Goal: Information Seeking & Learning: Learn about a topic

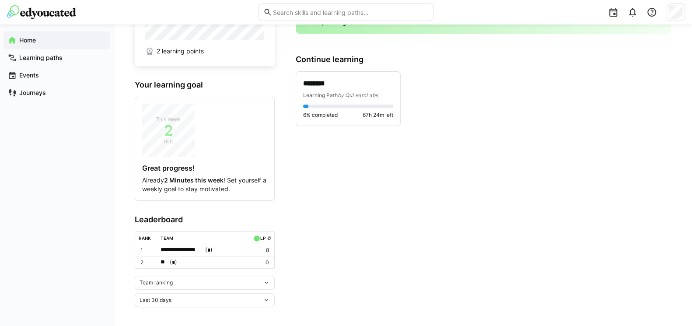
scroll to position [54, 0]
click at [331, 90] on div "Learning Path by QuLearnLabs" at bounding box center [348, 94] width 90 height 9
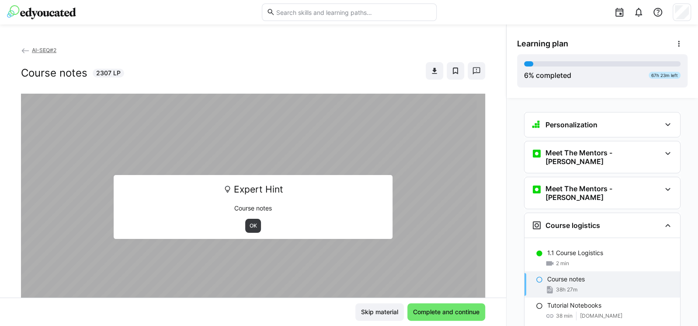
click at [30, 51] on link "AI-SEQ#2" at bounding box center [38, 50] width 35 height 7
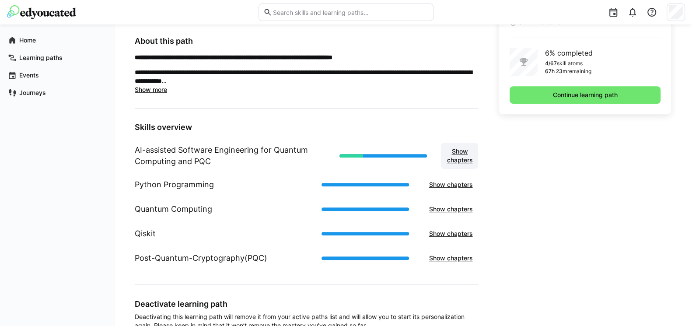
scroll to position [260, 0]
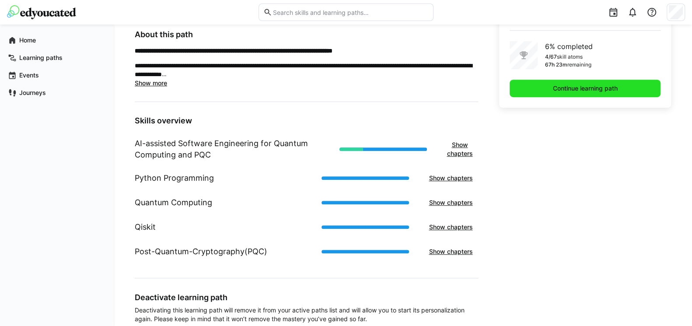
click at [570, 92] on span "Continue learning path" at bounding box center [584, 88] width 67 height 9
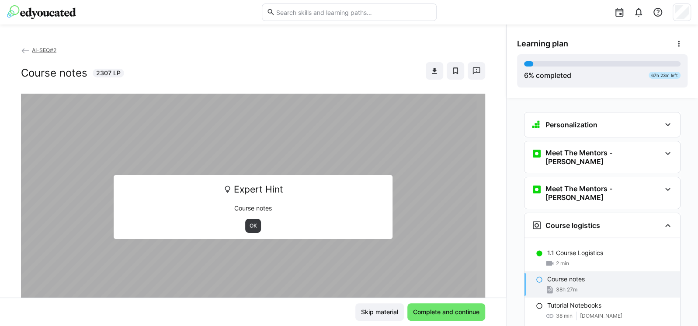
scroll to position [10, 0]
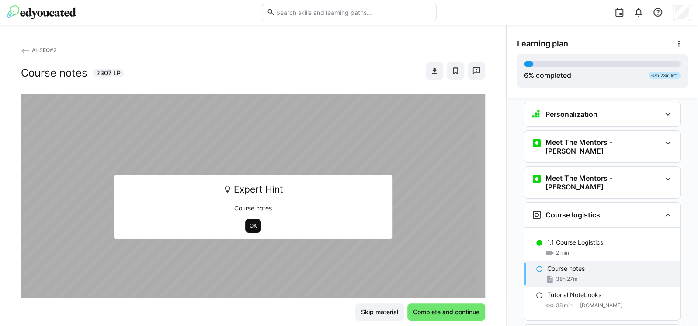
click at [250, 224] on span "OK" at bounding box center [253, 225] width 9 height 7
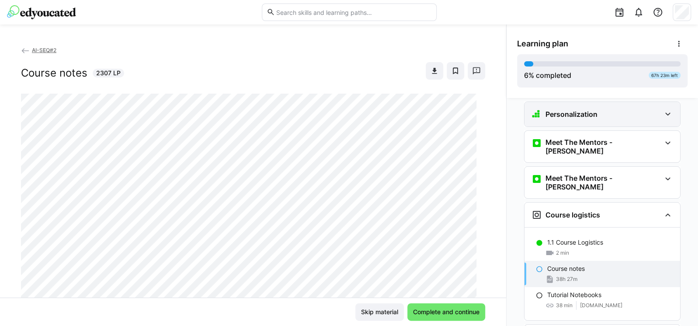
click at [583, 117] on h3 "Personalization" at bounding box center [572, 114] width 52 height 9
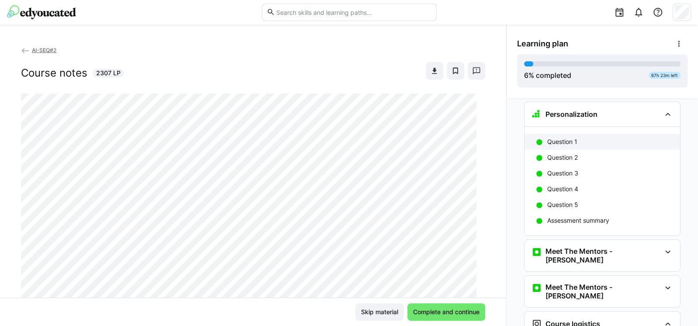
click at [562, 137] on p "Question 1" at bounding box center [562, 141] width 30 height 9
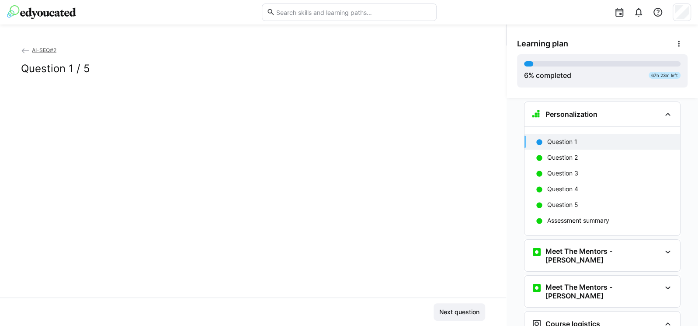
scroll to position [14, 0]
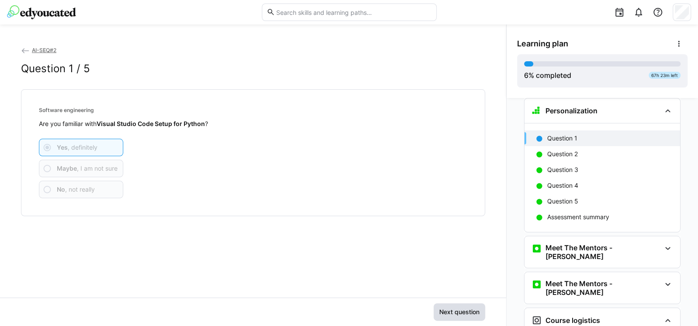
click at [443, 315] on span "Next question" at bounding box center [459, 311] width 43 height 9
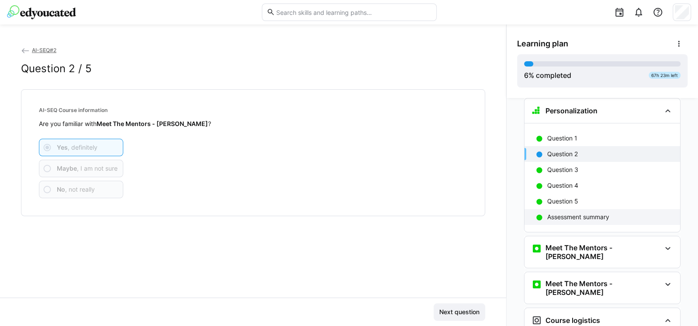
click at [565, 217] on p "Assessment summary" at bounding box center [578, 217] width 62 height 9
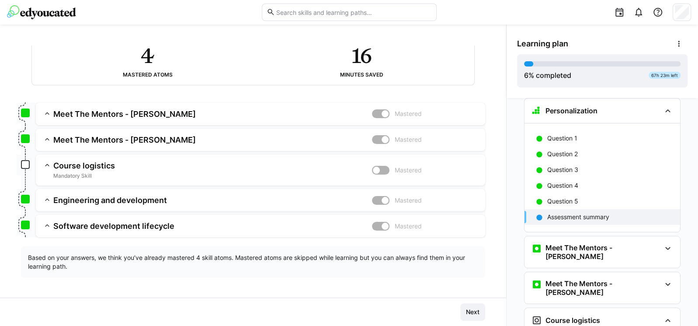
scroll to position [65, 0]
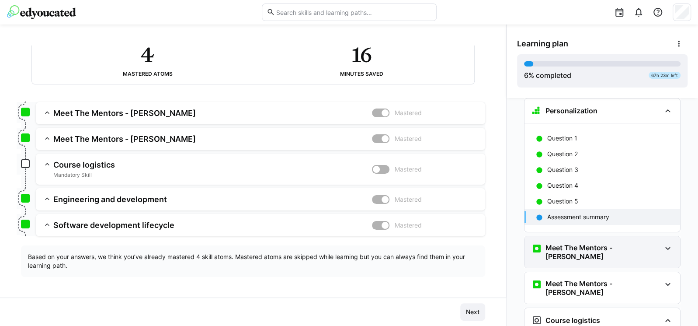
click at [571, 244] on h3 "Meet The Mentors - [PERSON_NAME]" at bounding box center [603, 251] width 115 height 17
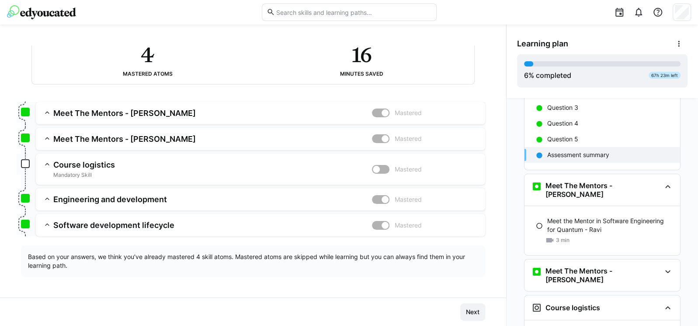
scroll to position [119, 0]
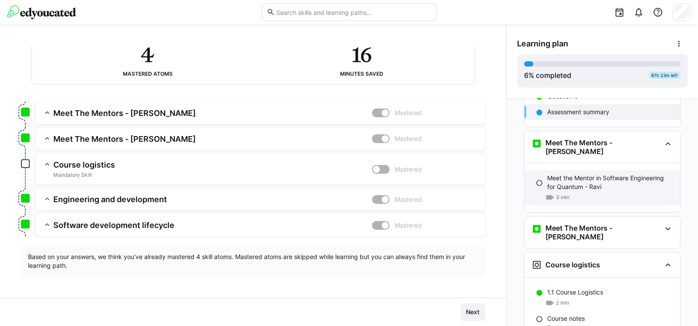
click at [571, 183] on p "Meet the Mentor in Software Engineering for Quantum - Ravi" at bounding box center [610, 182] width 126 height 17
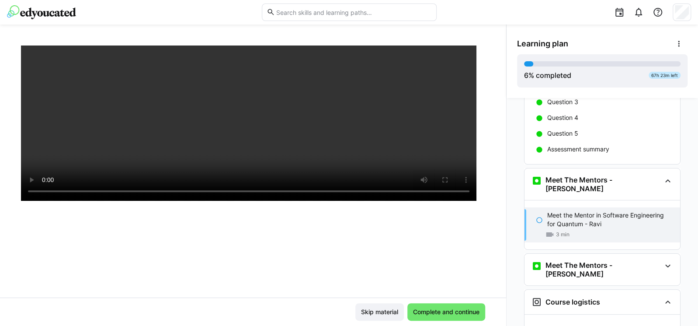
scroll to position [46, 0]
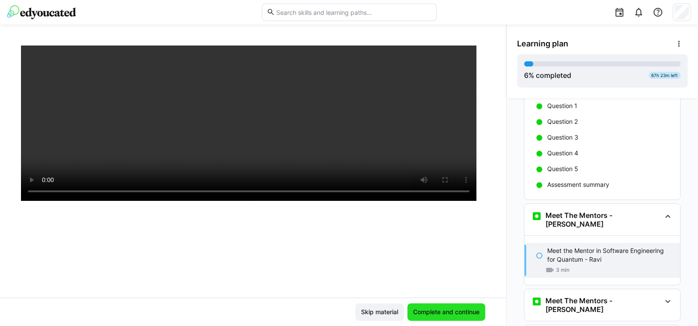
click at [431, 309] on span "Complete and continue" at bounding box center [446, 311] width 69 height 9
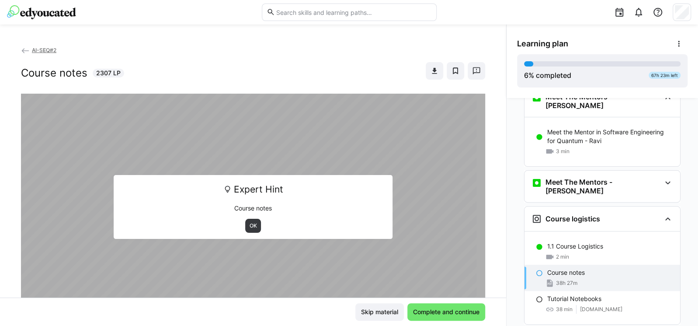
scroll to position [258, 0]
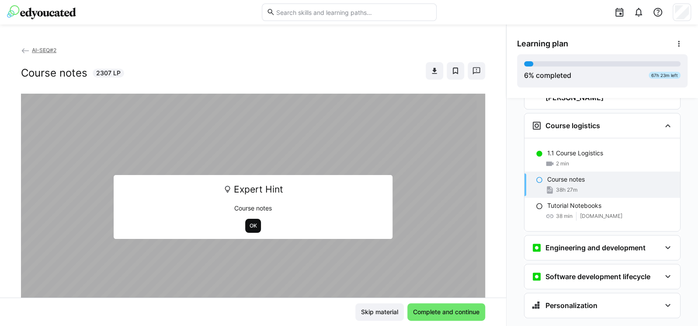
click at [250, 227] on span "OK" at bounding box center [253, 225] width 9 height 7
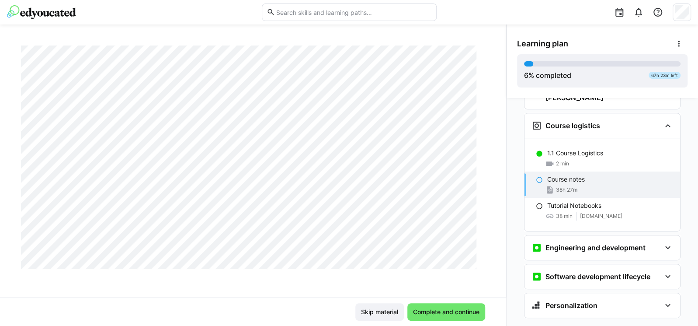
scroll to position [28724, 0]
click at [438, 315] on span "Complete and continue" at bounding box center [446, 311] width 69 height 9
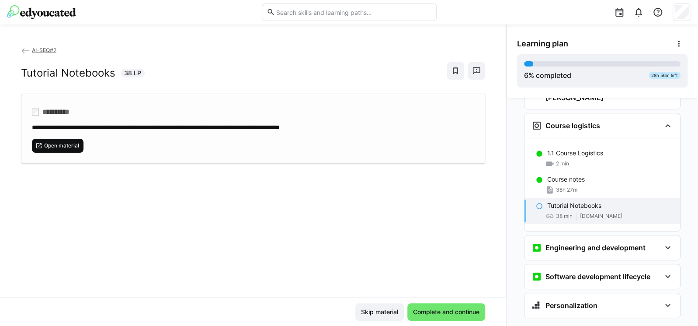
click at [63, 145] on span "Open material" at bounding box center [61, 145] width 37 height 7
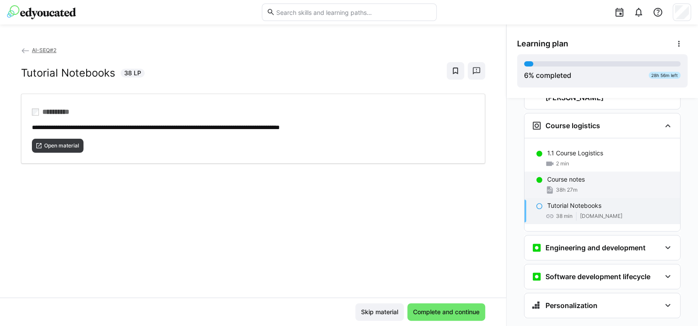
click at [591, 175] on div "Course notes" at bounding box center [610, 179] width 126 height 9
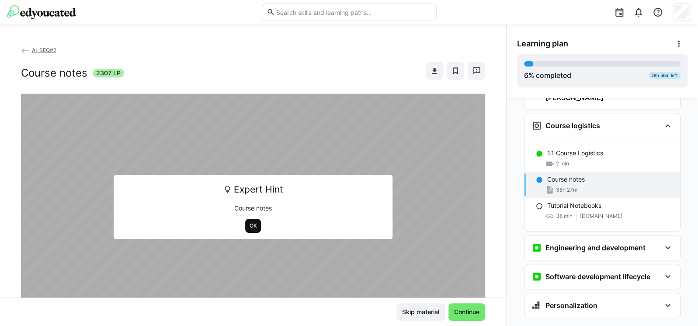
click at [253, 229] on span "OK" at bounding box center [253, 226] width 16 height 14
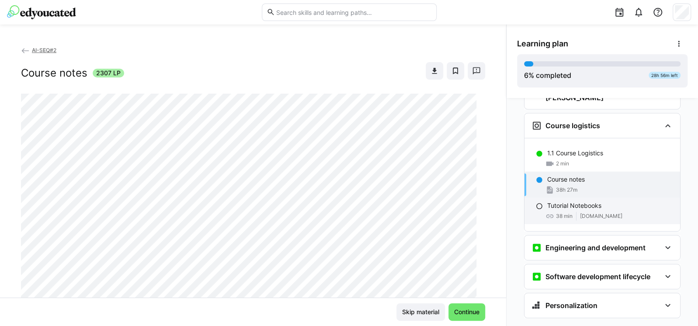
click at [598, 213] on span "[DOMAIN_NAME]" at bounding box center [601, 216] width 42 height 7
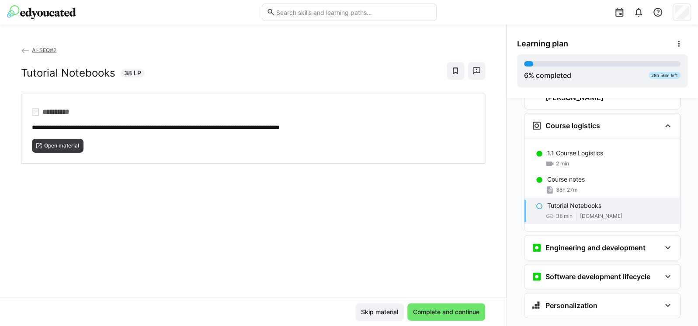
click at [357, 253] on div "**********" at bounding box center [253, 171] width 506 height 252
click at [463, 314] on span "Complete and continue" at bounding box center [446, 311] width 69 height 9
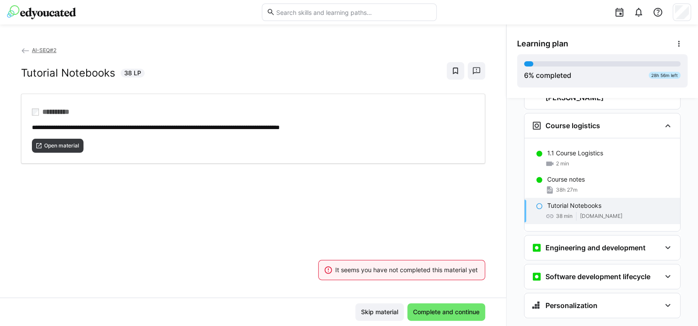
click at [446, 202] on div "**********" at bounding box center [253, 171] width 506 height 252
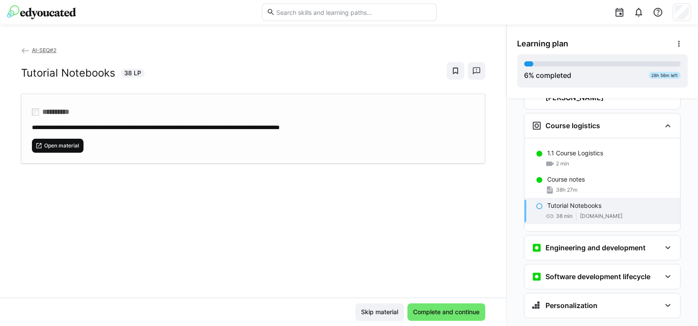
click at [53, 144] on span "Open material" at bounding box center [61, 145] width 37 height 7
click at [447, 72] on span at bounding box center [455, 70] width 17 height 17
click at [431, 194] on div "**********" at bounding box center [253, 171] width 506 height 252
click at [547, 212] on eds-icon at bounding box center [550, 216] width 9 height 9
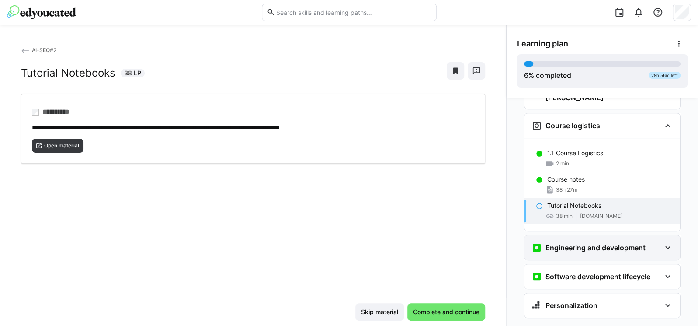
scroll to position [262, 0]
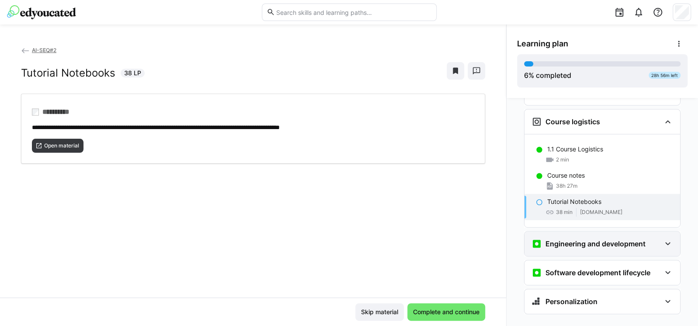
click at [651, 238] on div "Engineering and development" at bounding box center [596, 243] width 129 height 10
